Goal: Information Seeking & Learning: Learn about a topic

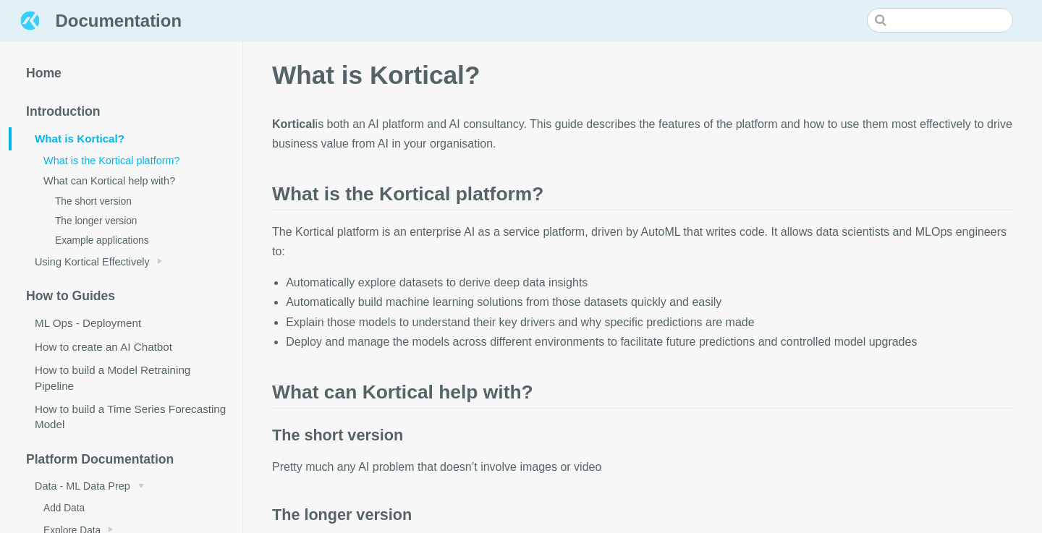
scroll to position [5, 0]
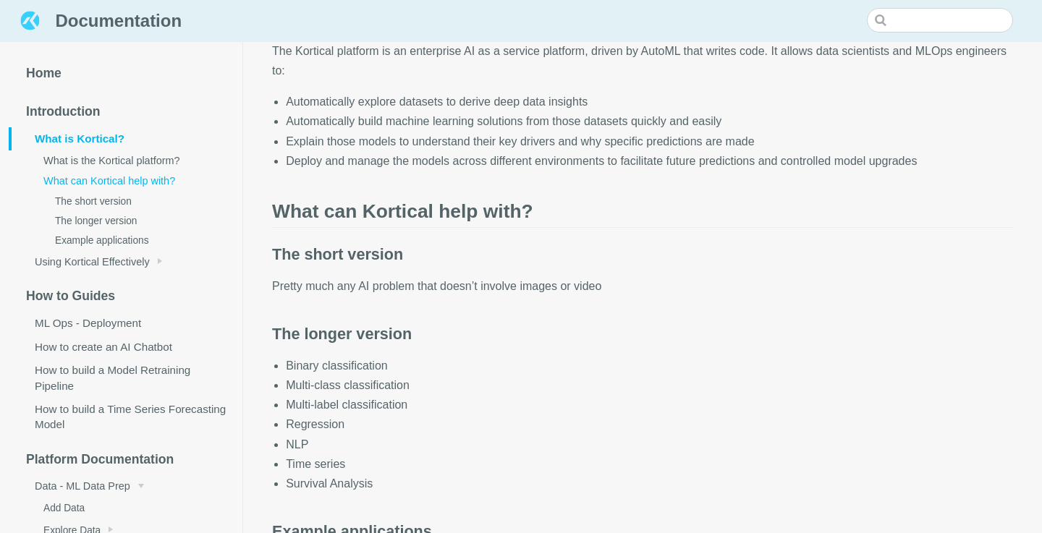
scroll to position [129, 0]
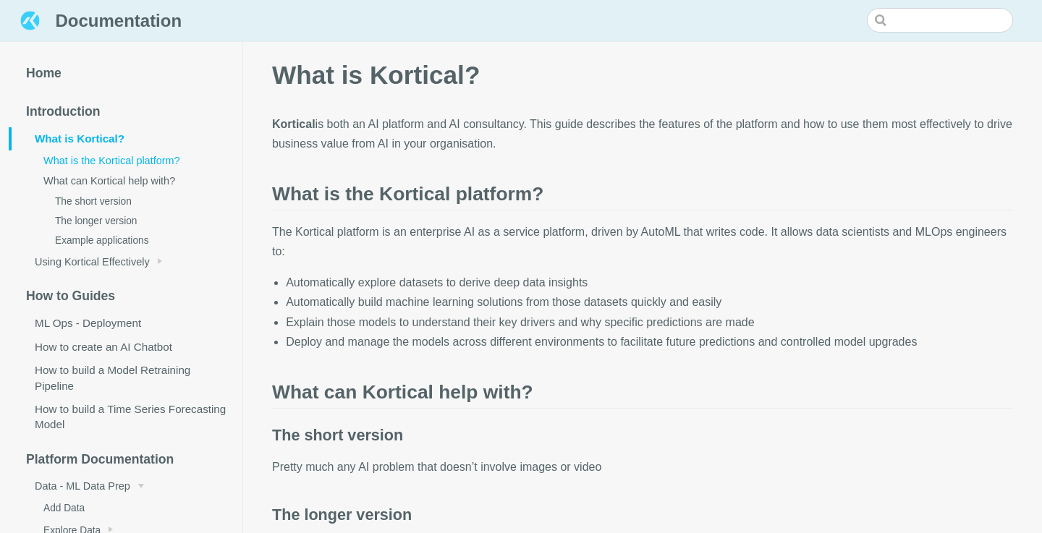
click at [631, 30] on header "Documentation" at bounding box center [521, 21] width 1042 height 42
click at [163, 187] on link "What can Kortical help with?" at bounding box center [131, 181] width 222 height 20
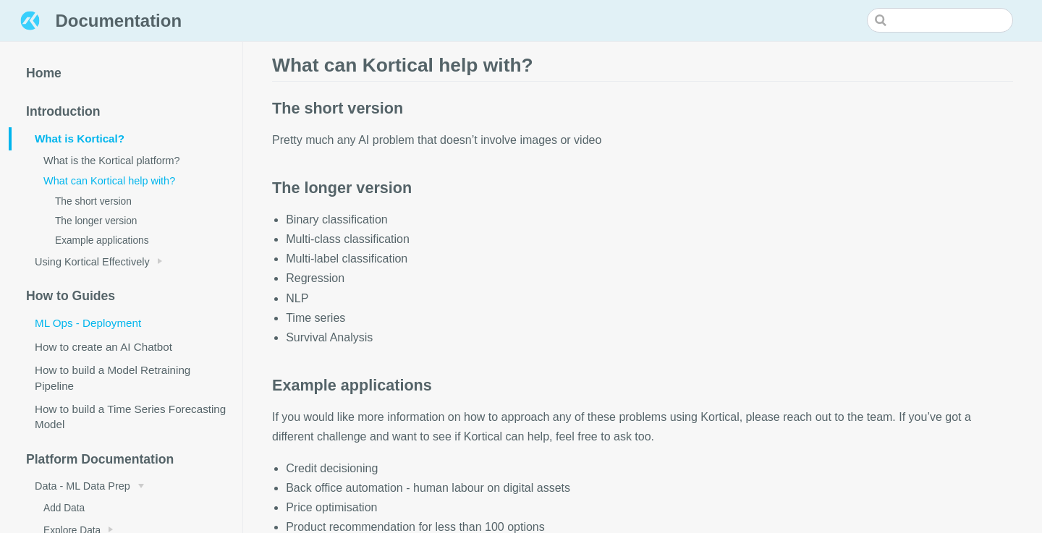
click at [128, 319] on link "ML Ops - Deployment" at bounding box center [126, 323] width 234 height 23
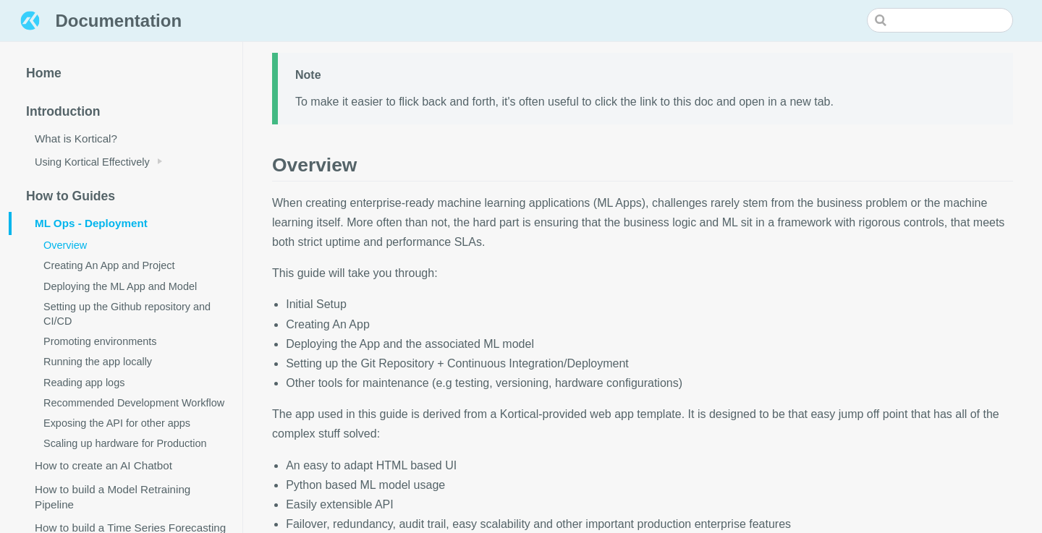
scroll to position [65, 0]
